Goal: Find specific page/section: Find specific page/section

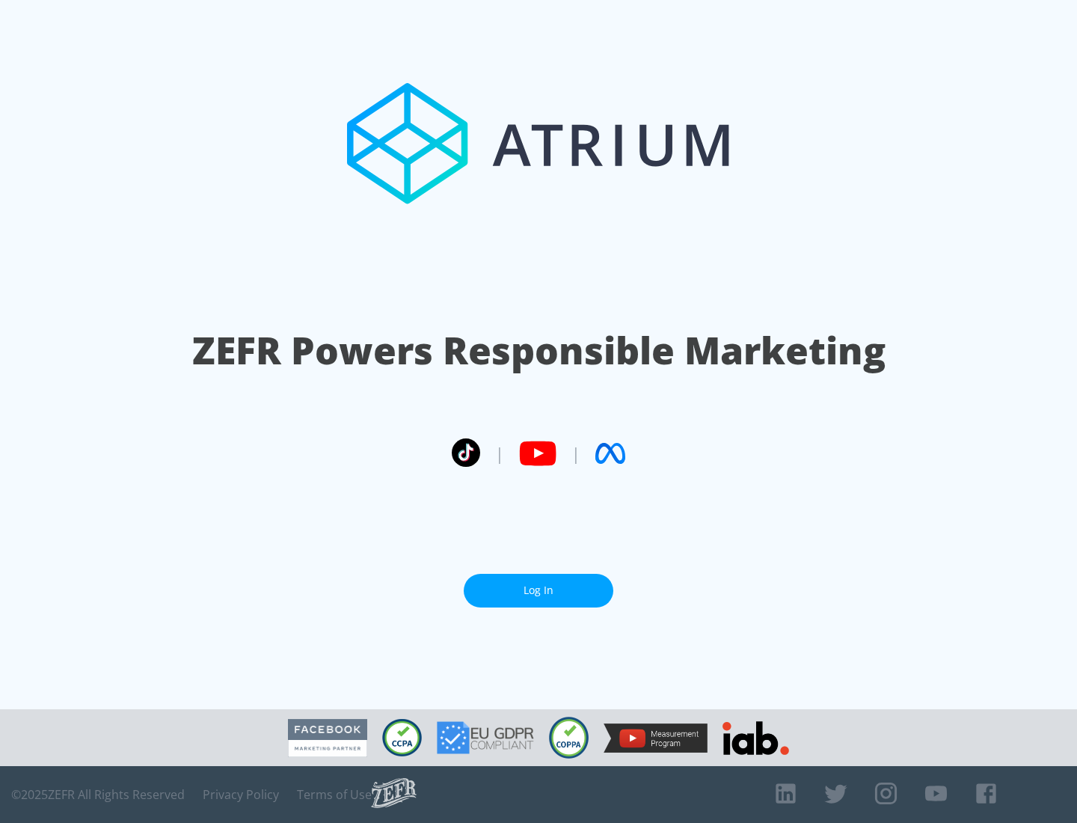
click at [538, 584] on link "Log In" at bounding box center [539, 591] width 150 height 34
